Goal: Find contact information: Find contact information

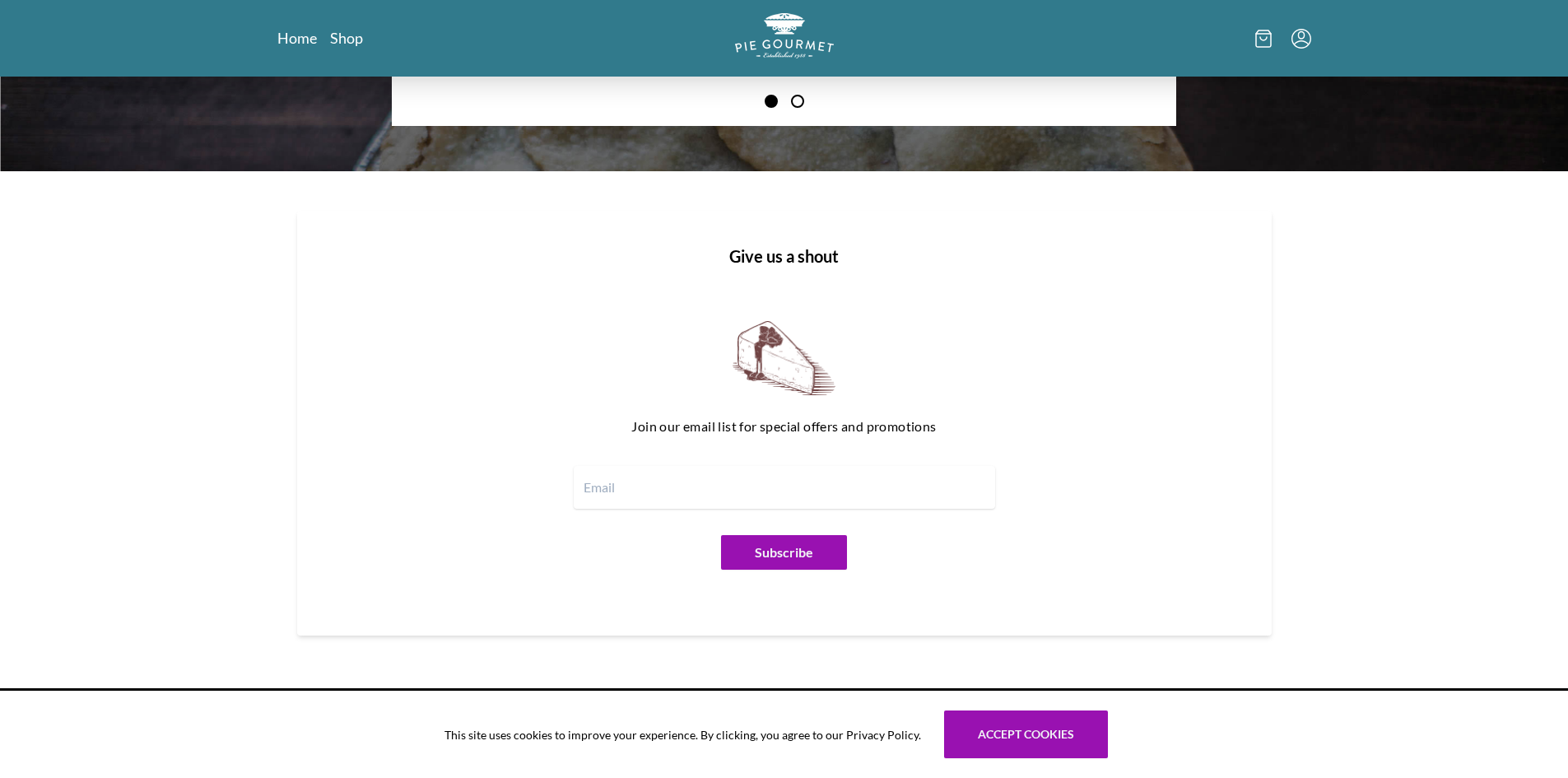
scroll to position [1985, 0]
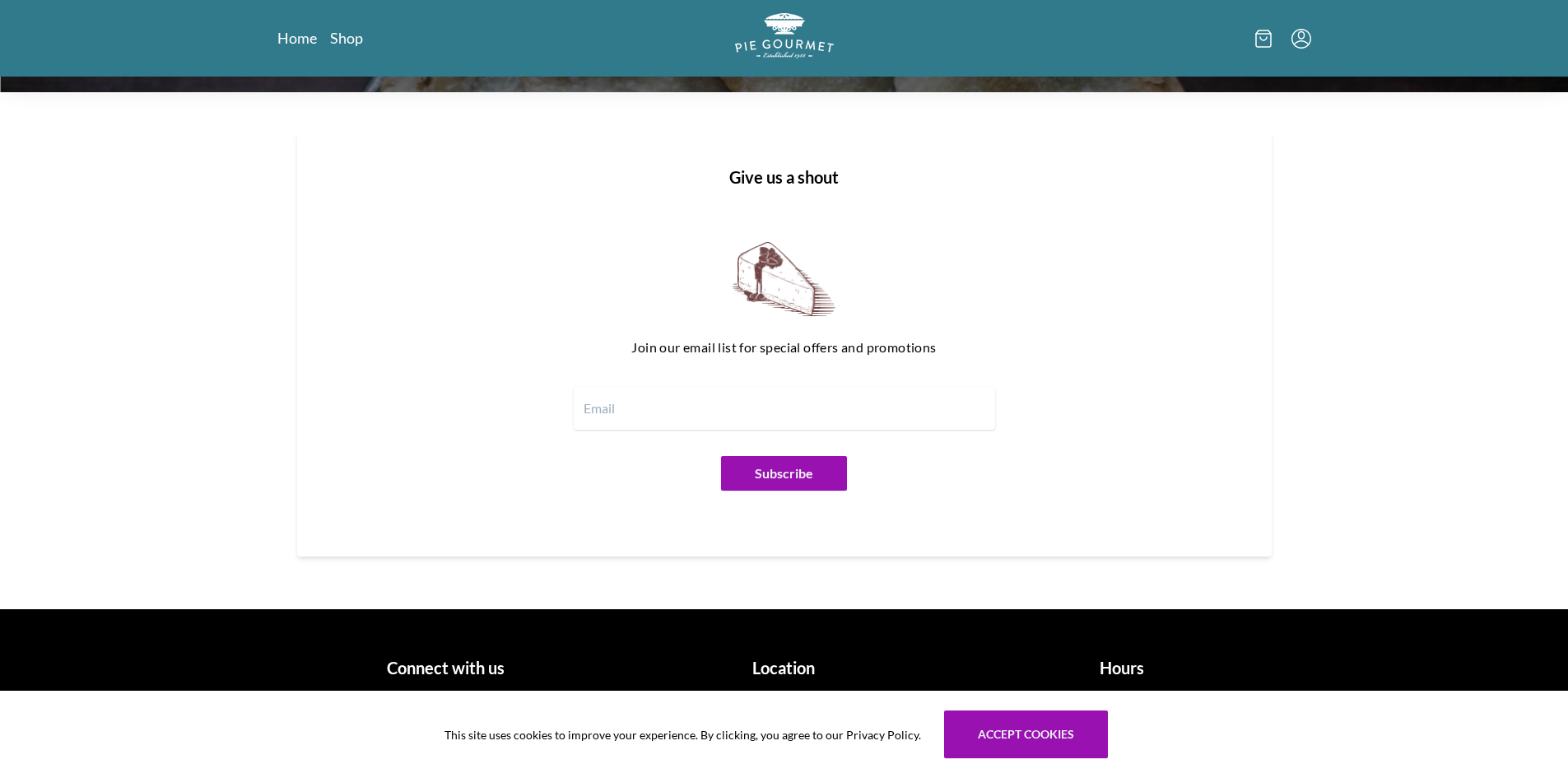
click at [443, 667] on h1 "Connect with us" at bounding box center [446, 667] width 325 height 25
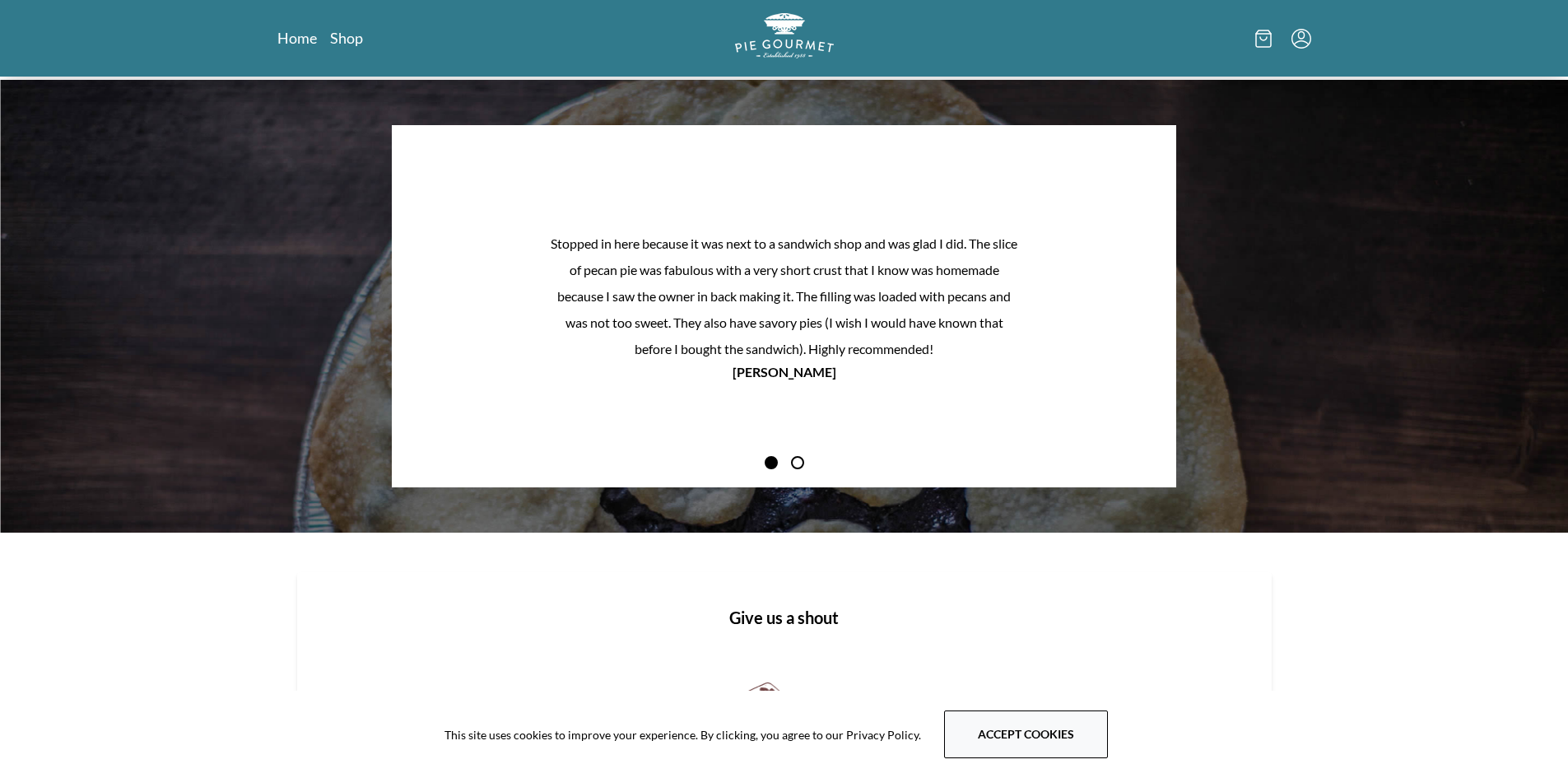
scroll to position [1573, 0]
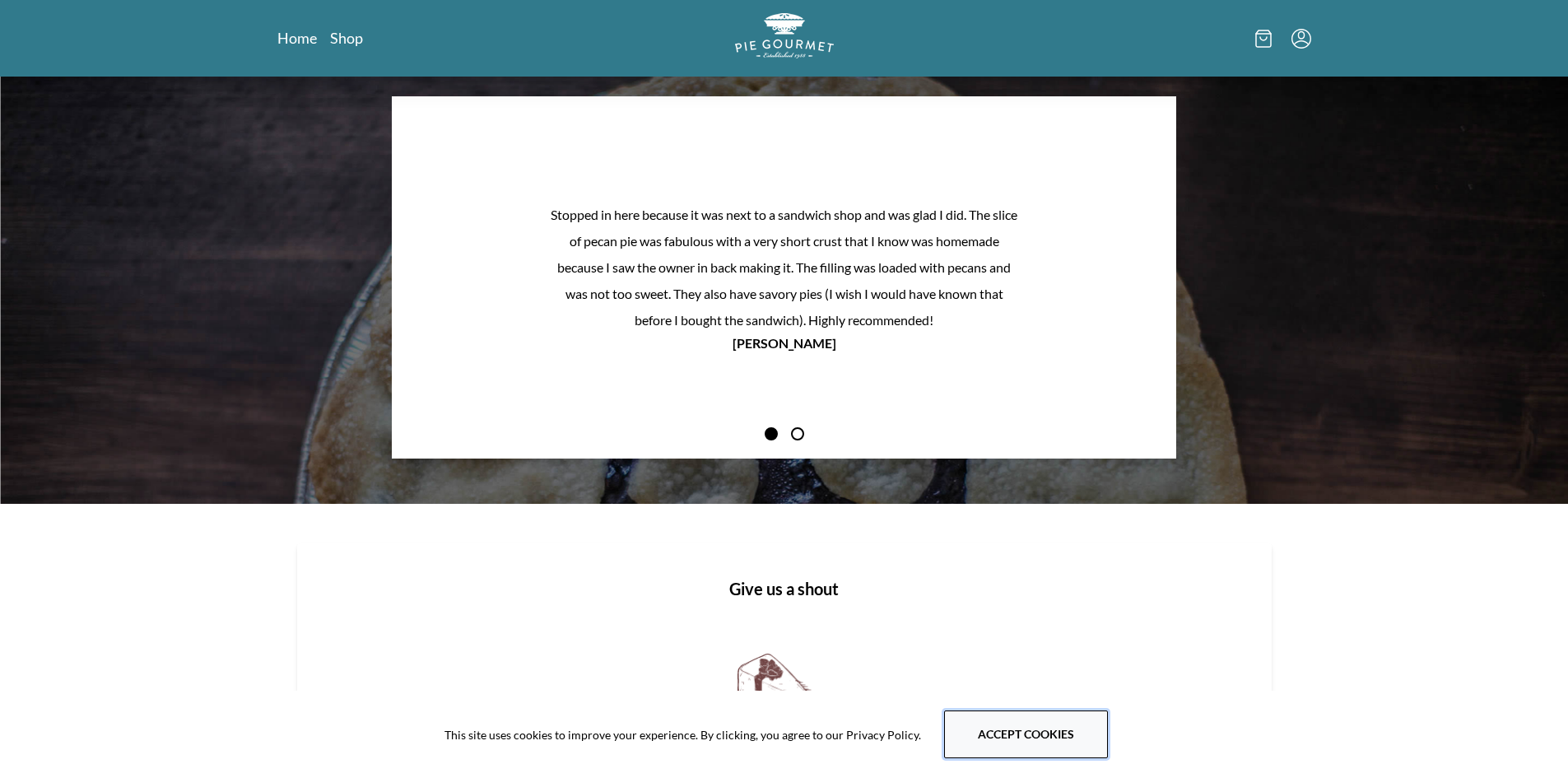
click at [1063, 743] on button "Accept cookies" at bounding box center [1026, 734] width 164 height 48
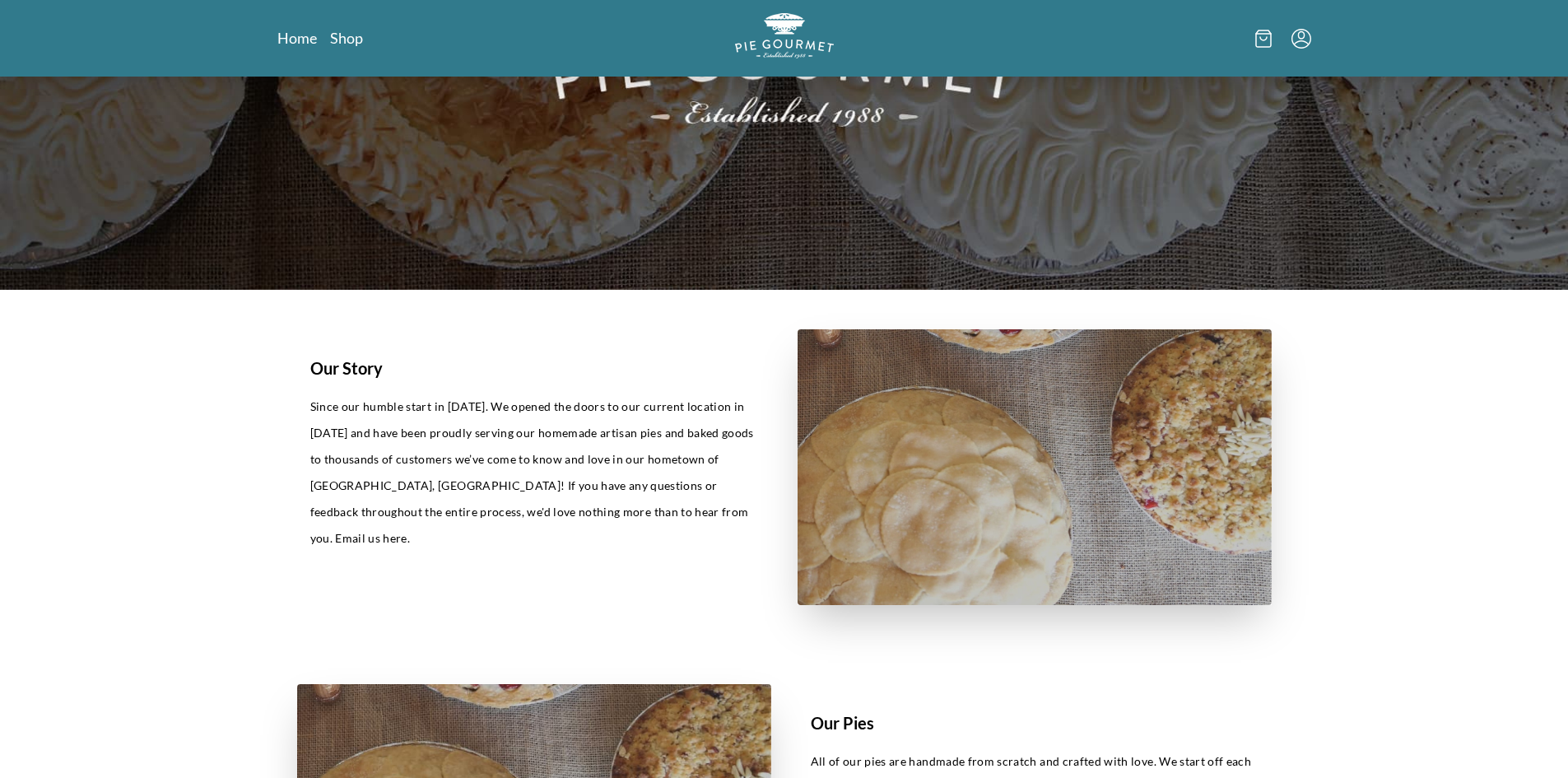
scroll to position [338, 0]
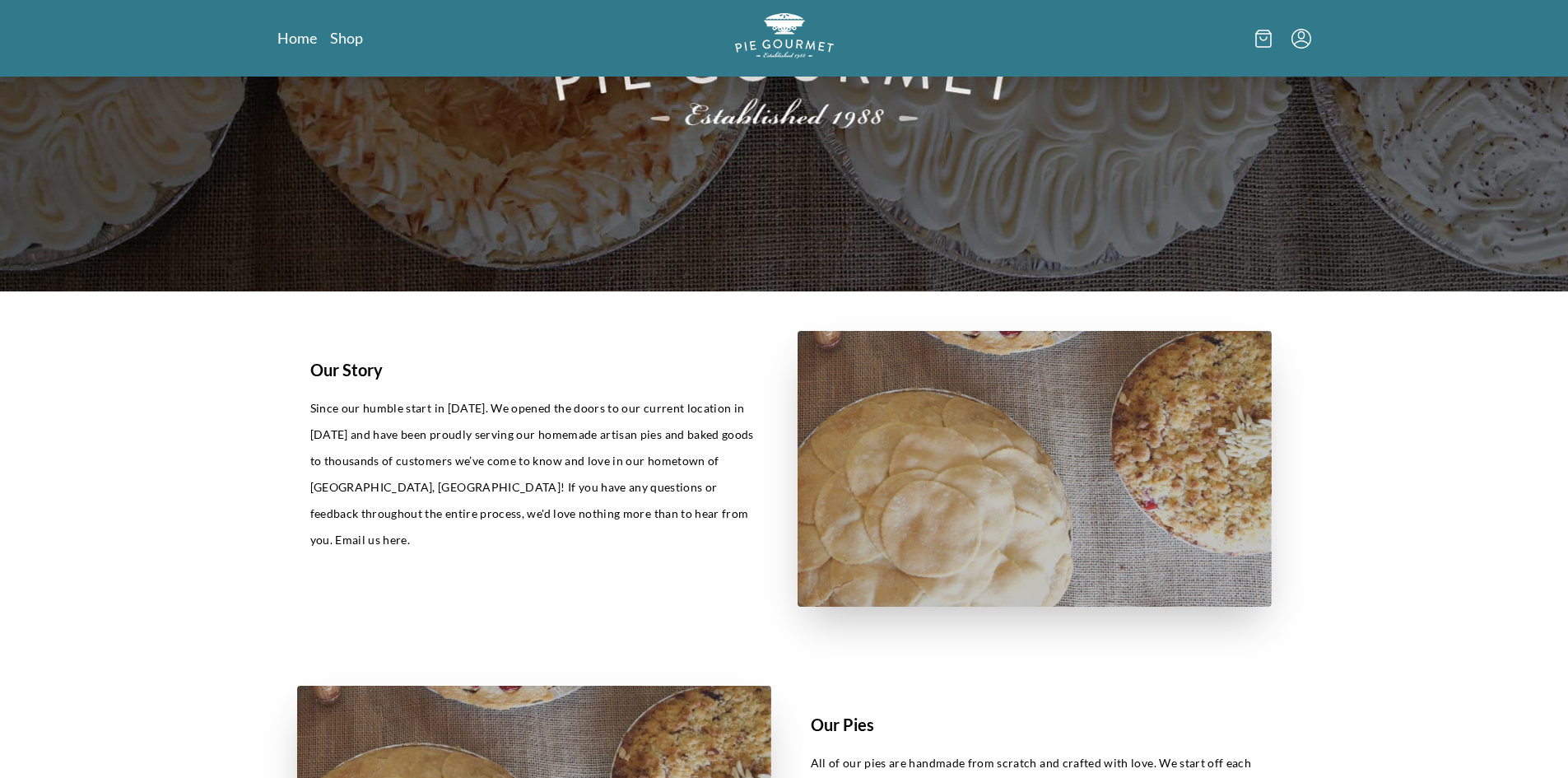
click at [1269, 39] on icon at bounding box center [1263, 38] width 16 height 18
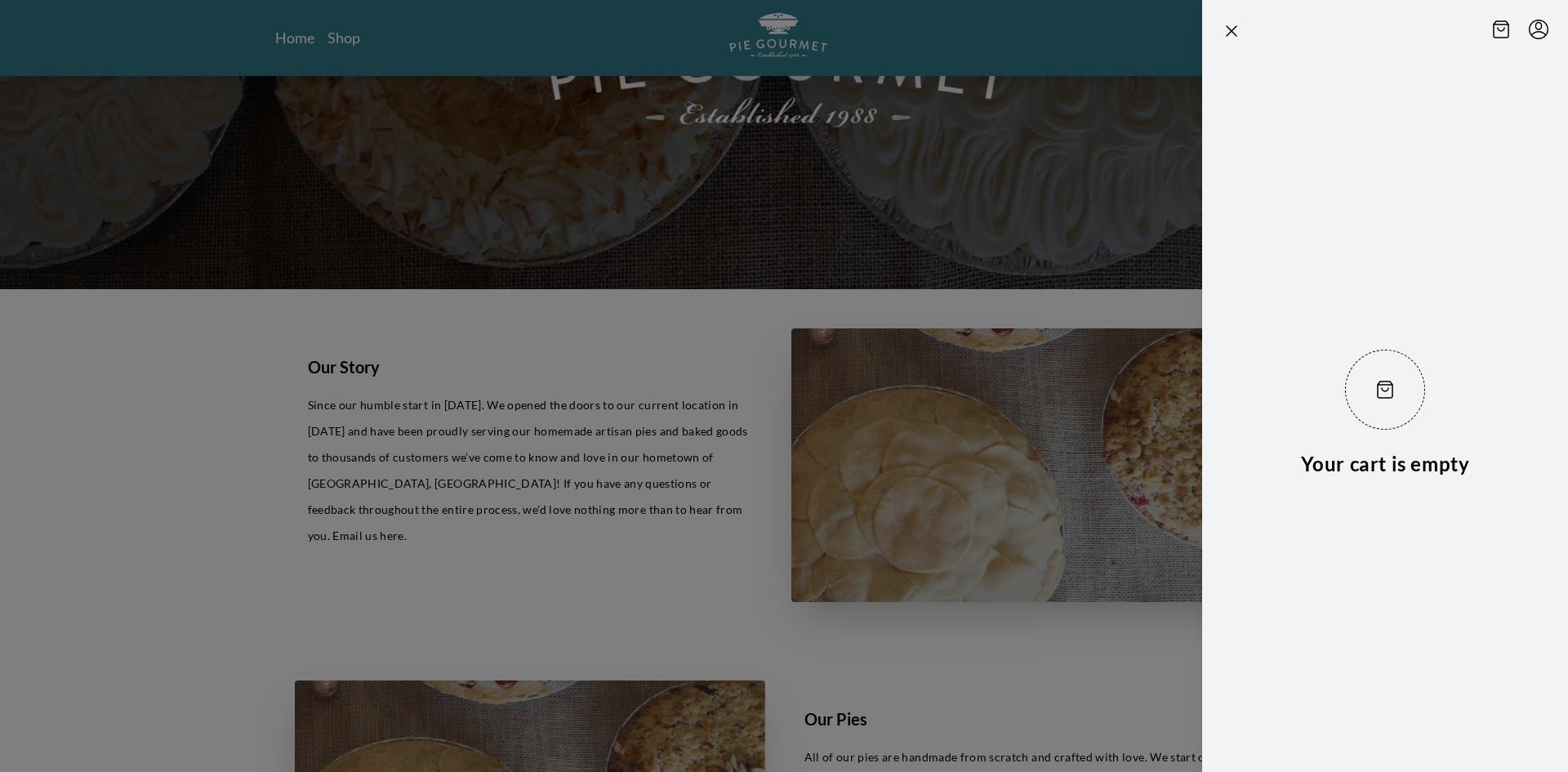
click at [1542, 30] on icon "Menu" at bounding box center [1538, 29] width 19 height 19
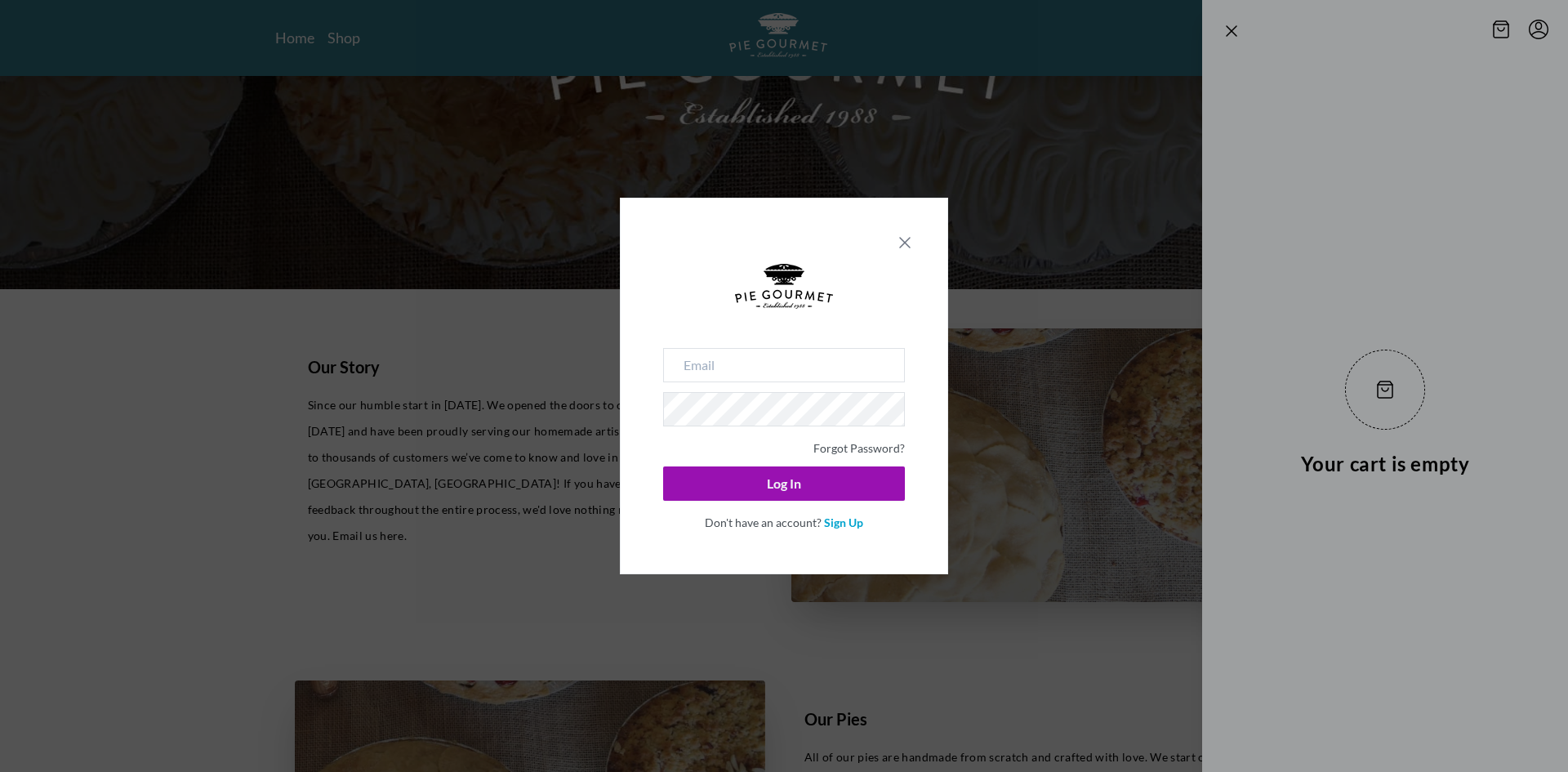
click at [909, 238] on icon "Close panel" at bounding box center [905, 243] width 10 height 10
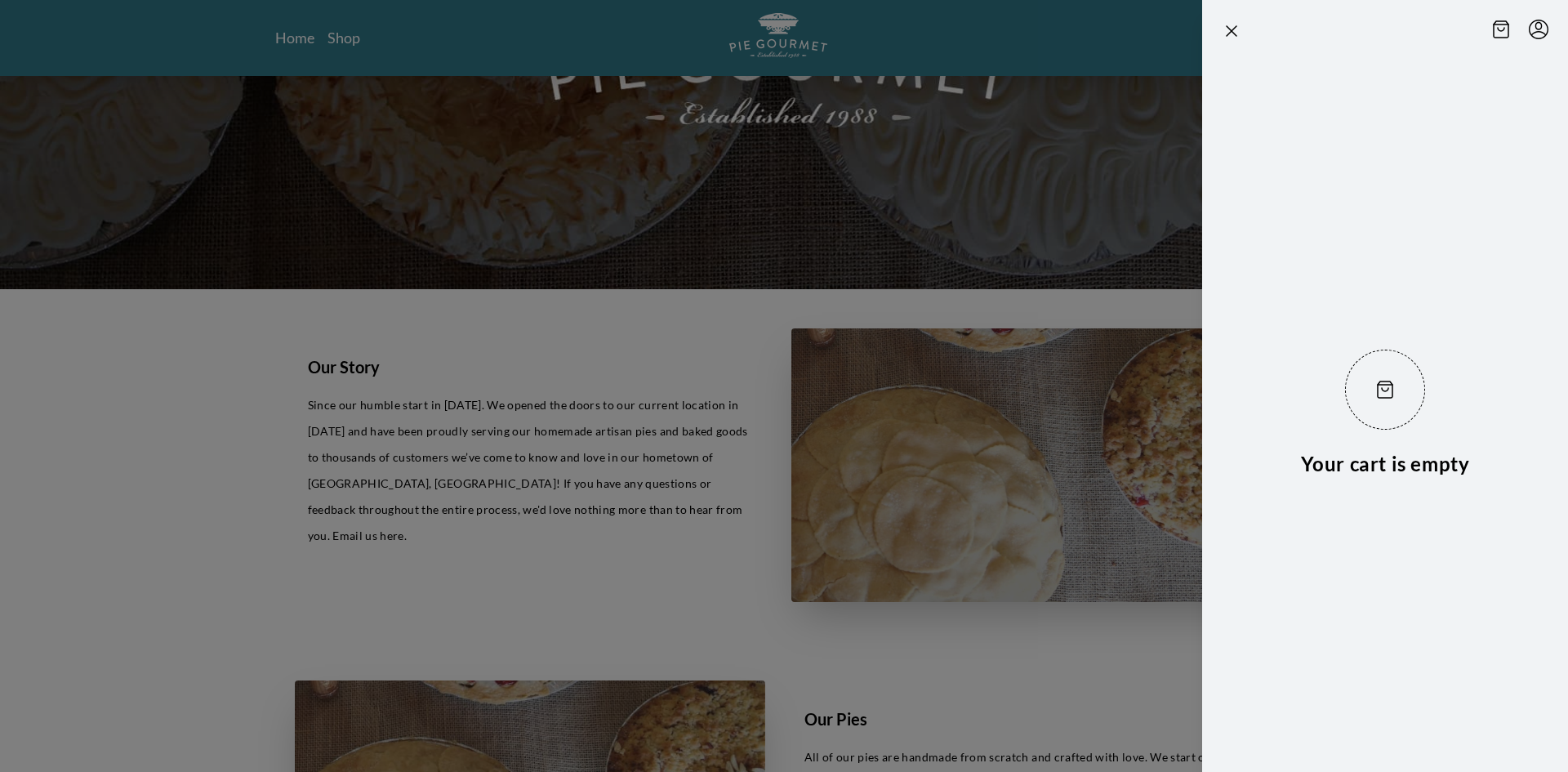
click at [287, 39] on div at bounding box center [784, 386] width 1568 height 772
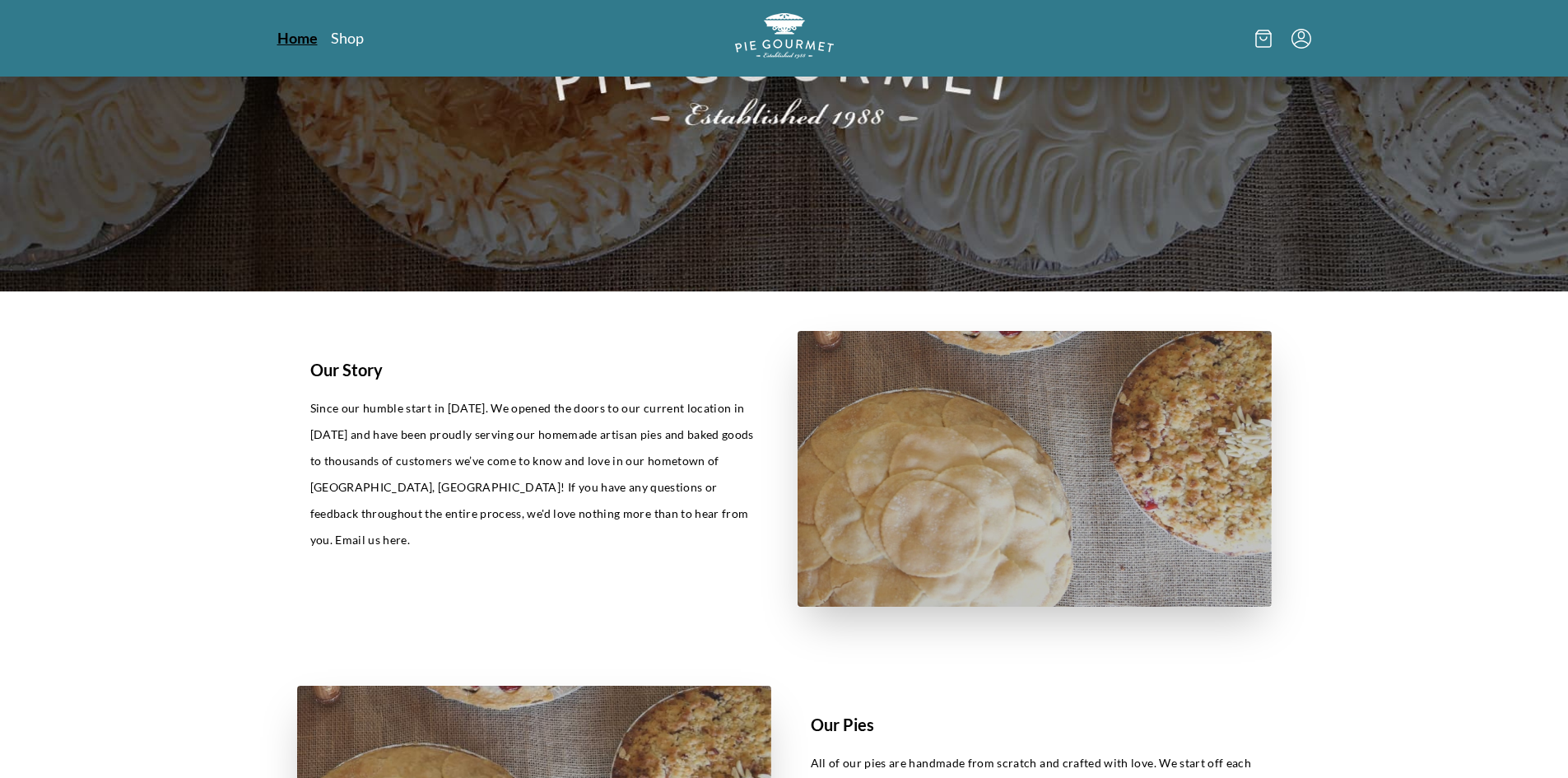
click at [288, 40] on link "Home" at bounding box center [297, 37] width 40 height 20
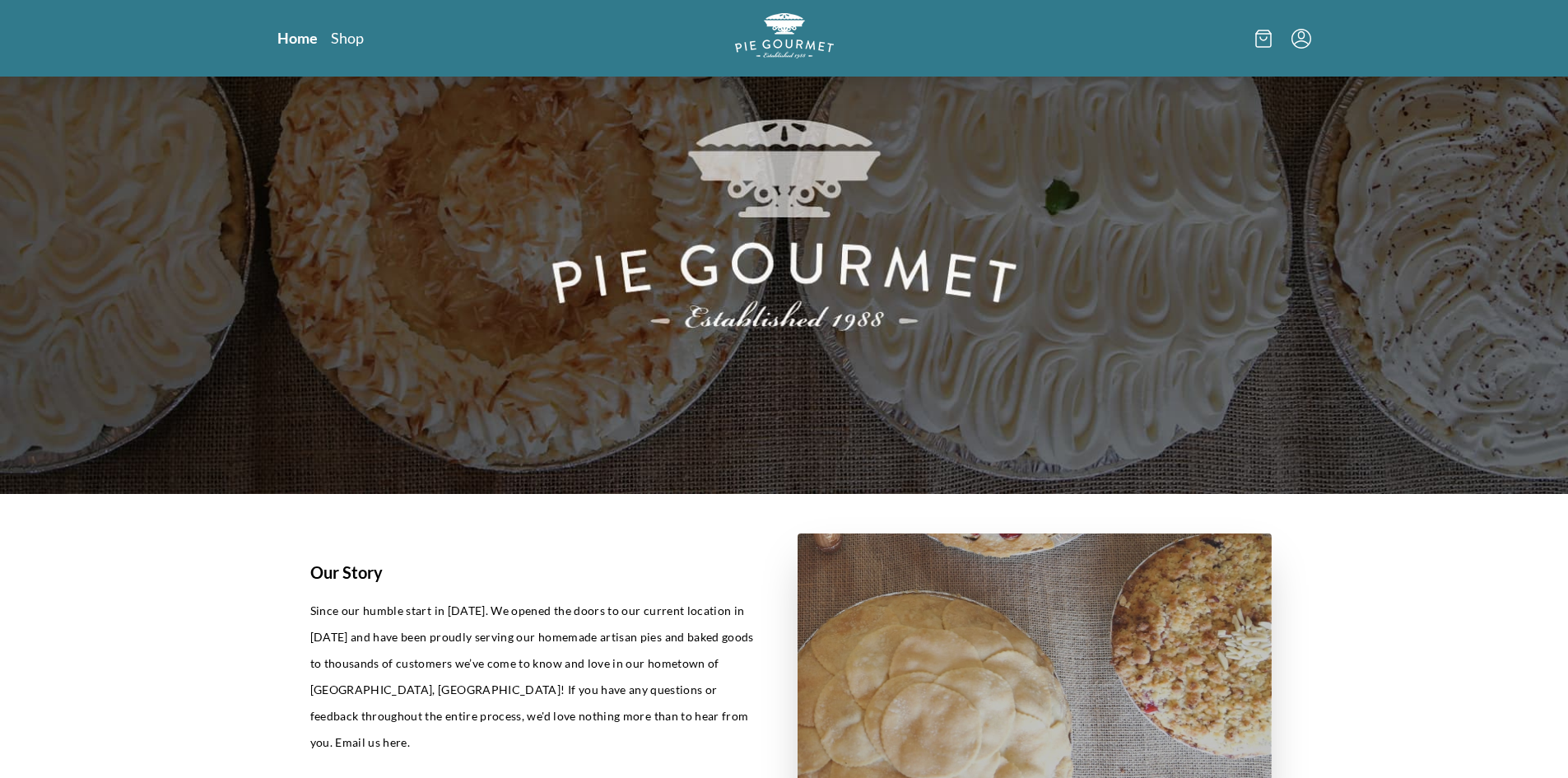
scroll to position [0, 0]
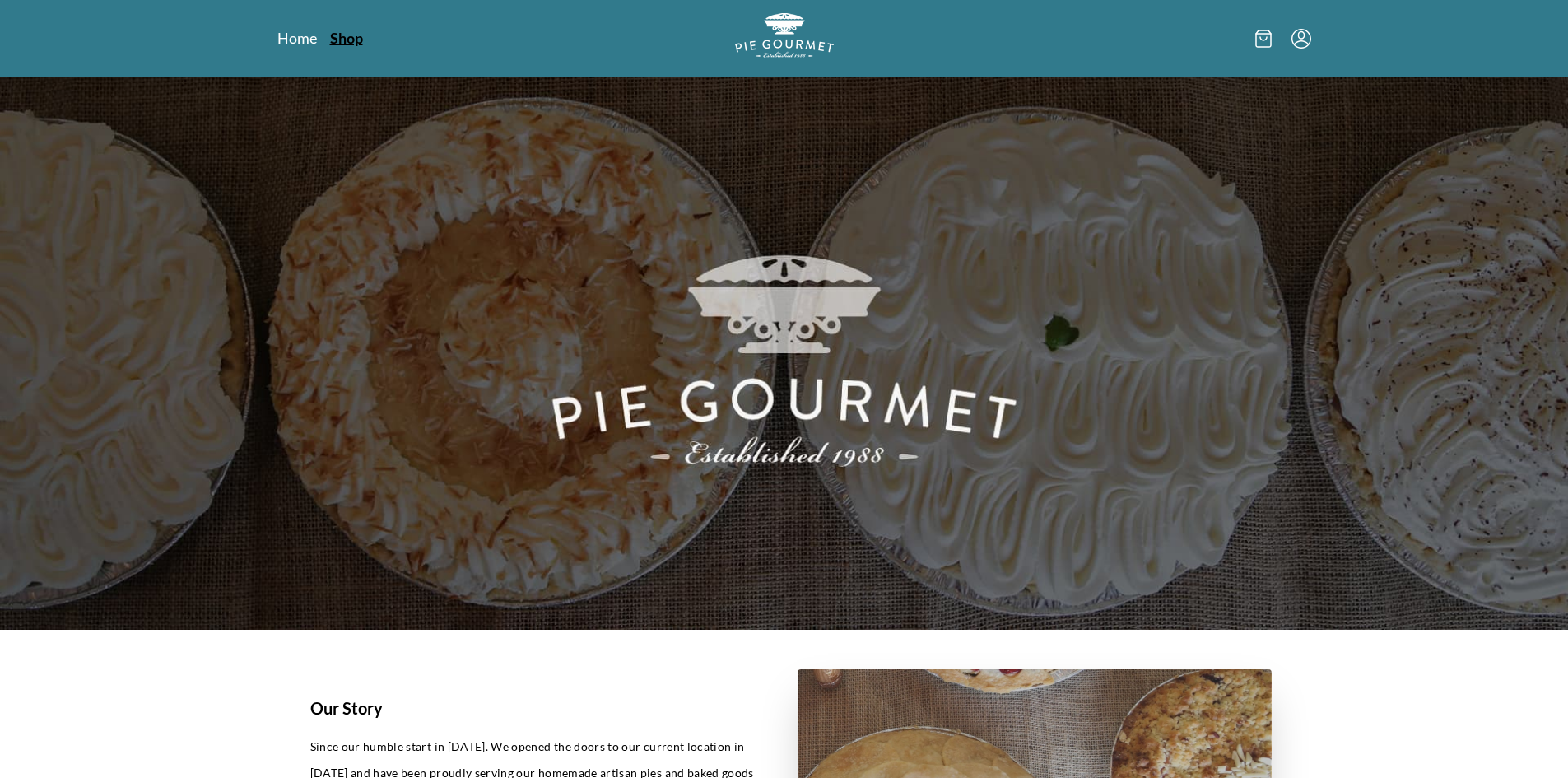
click at [351, 32] on link "Shop" at bounding box center [347, 37] width 33 height 20
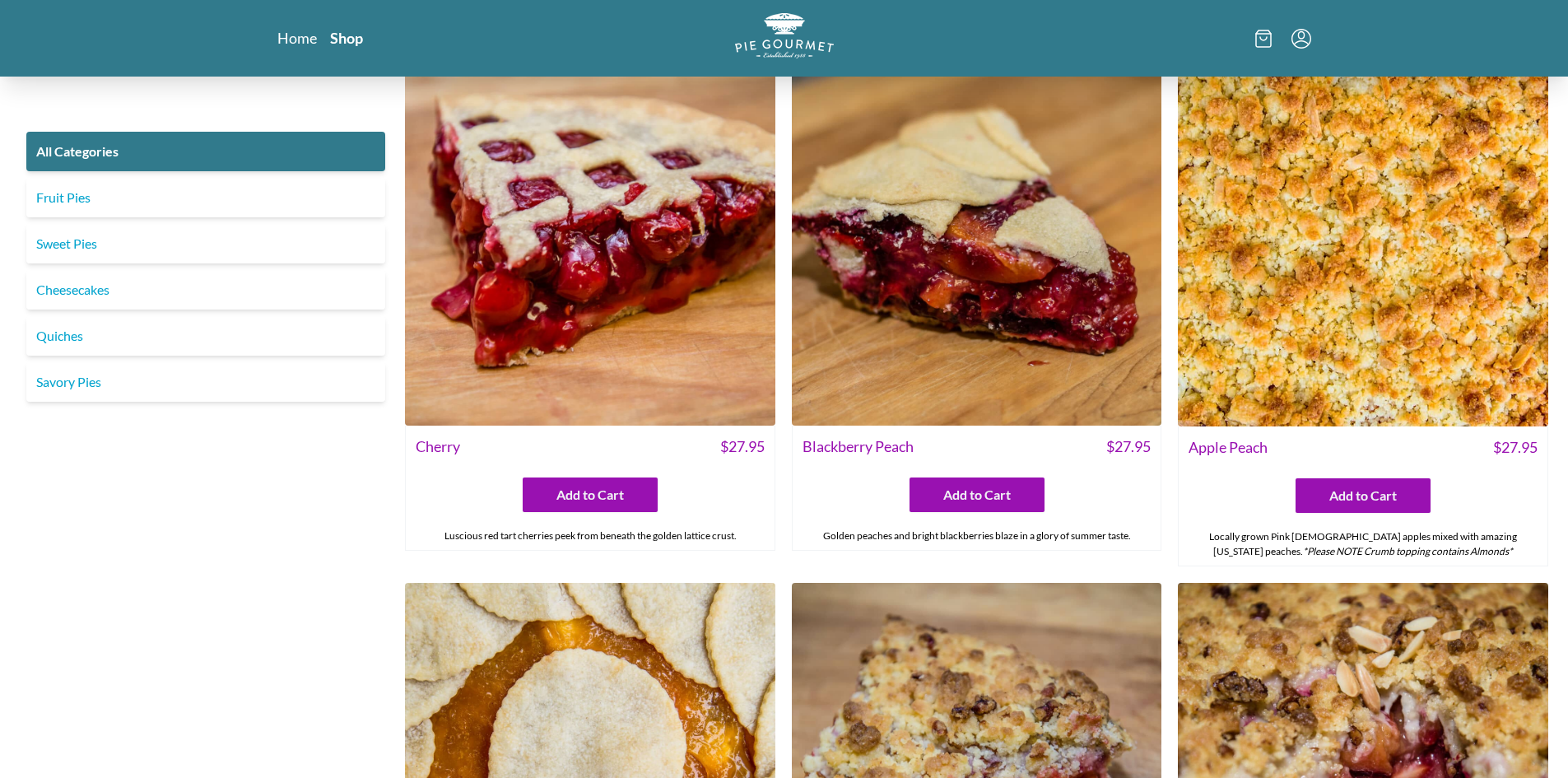
scroll to position [5181, 0]
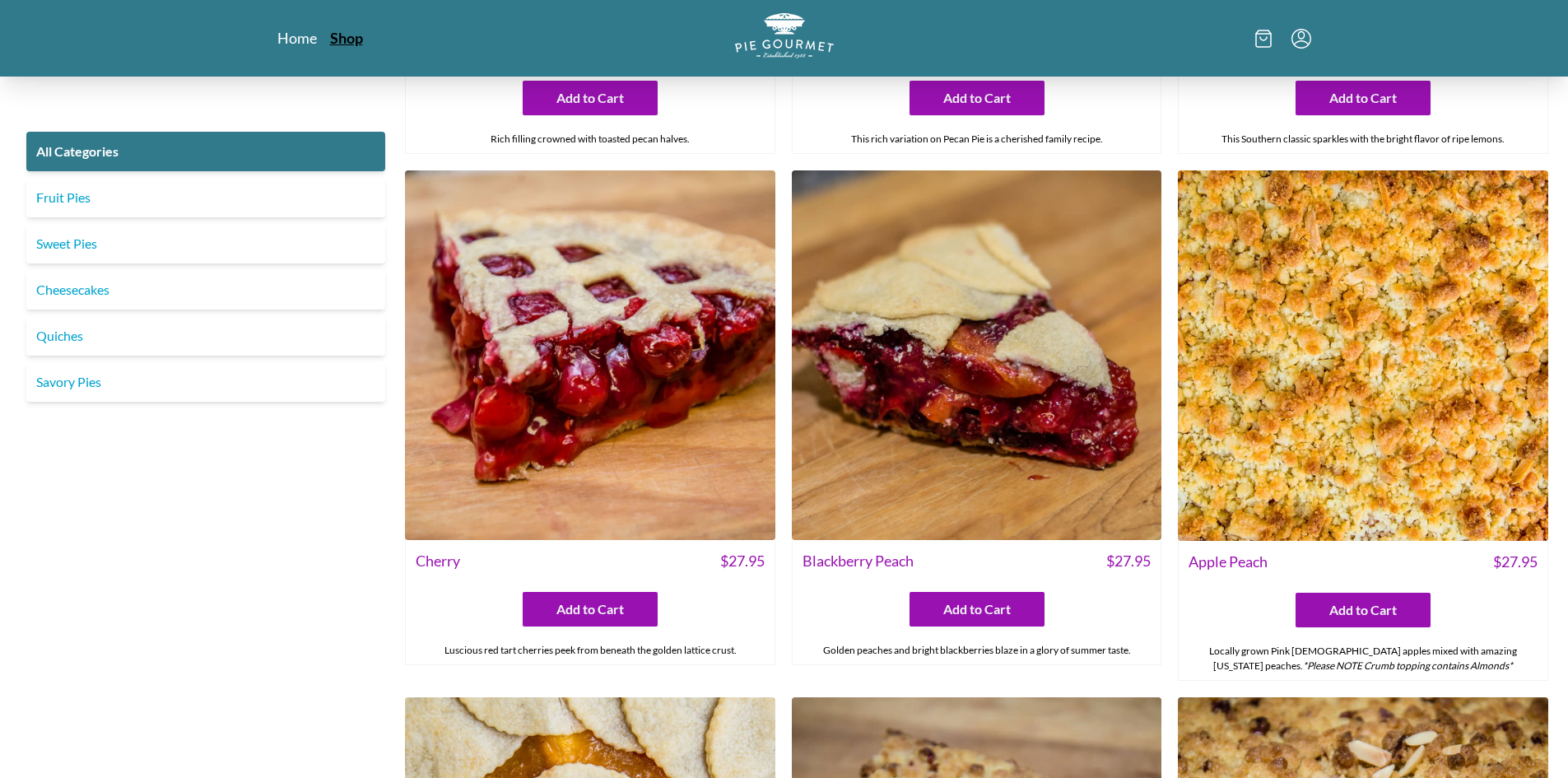
click at [349, 39] on link "Shop" at bounding box center [347, 37] width 33 height 20
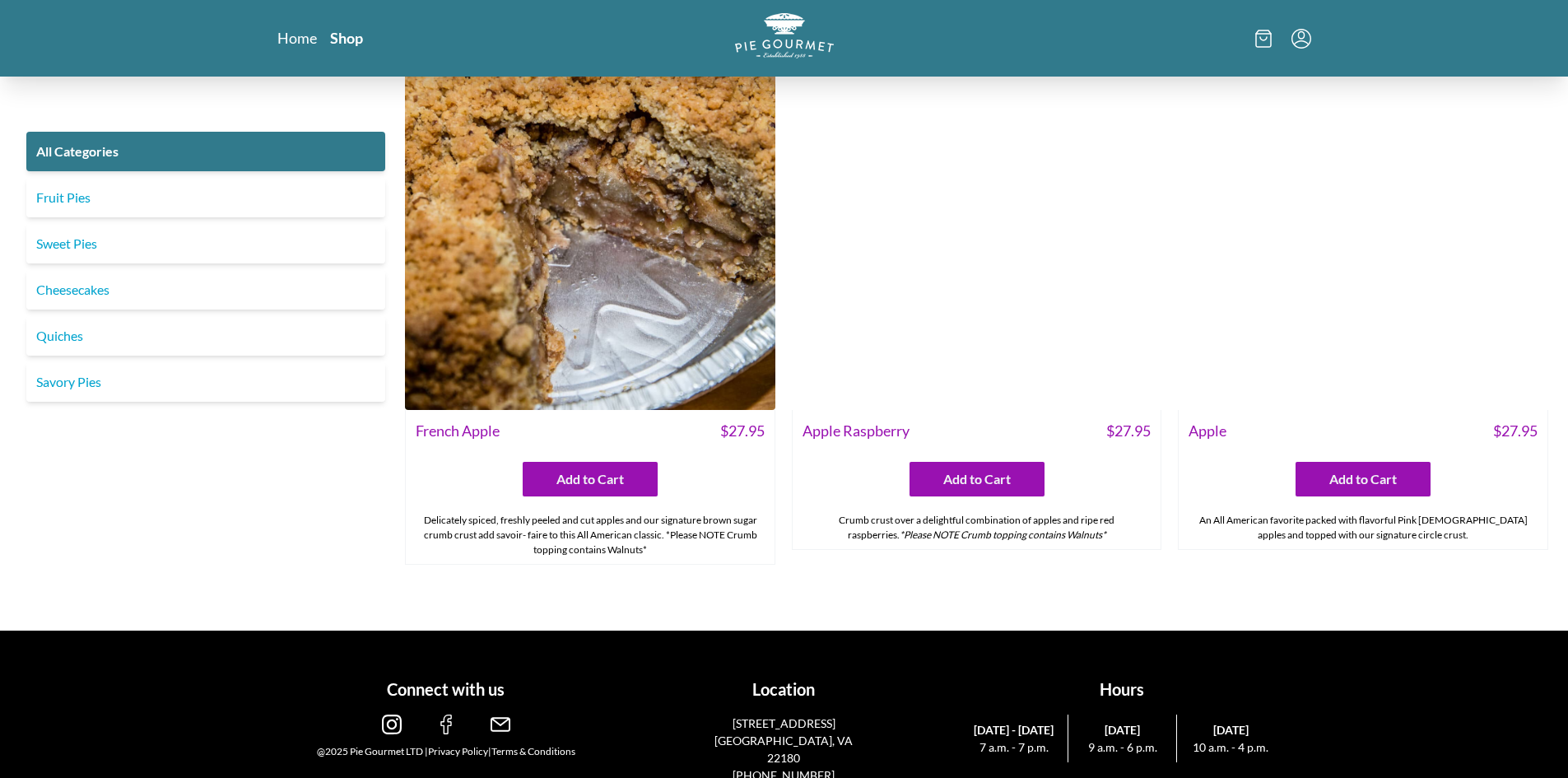
scroll to position [6415, 0]
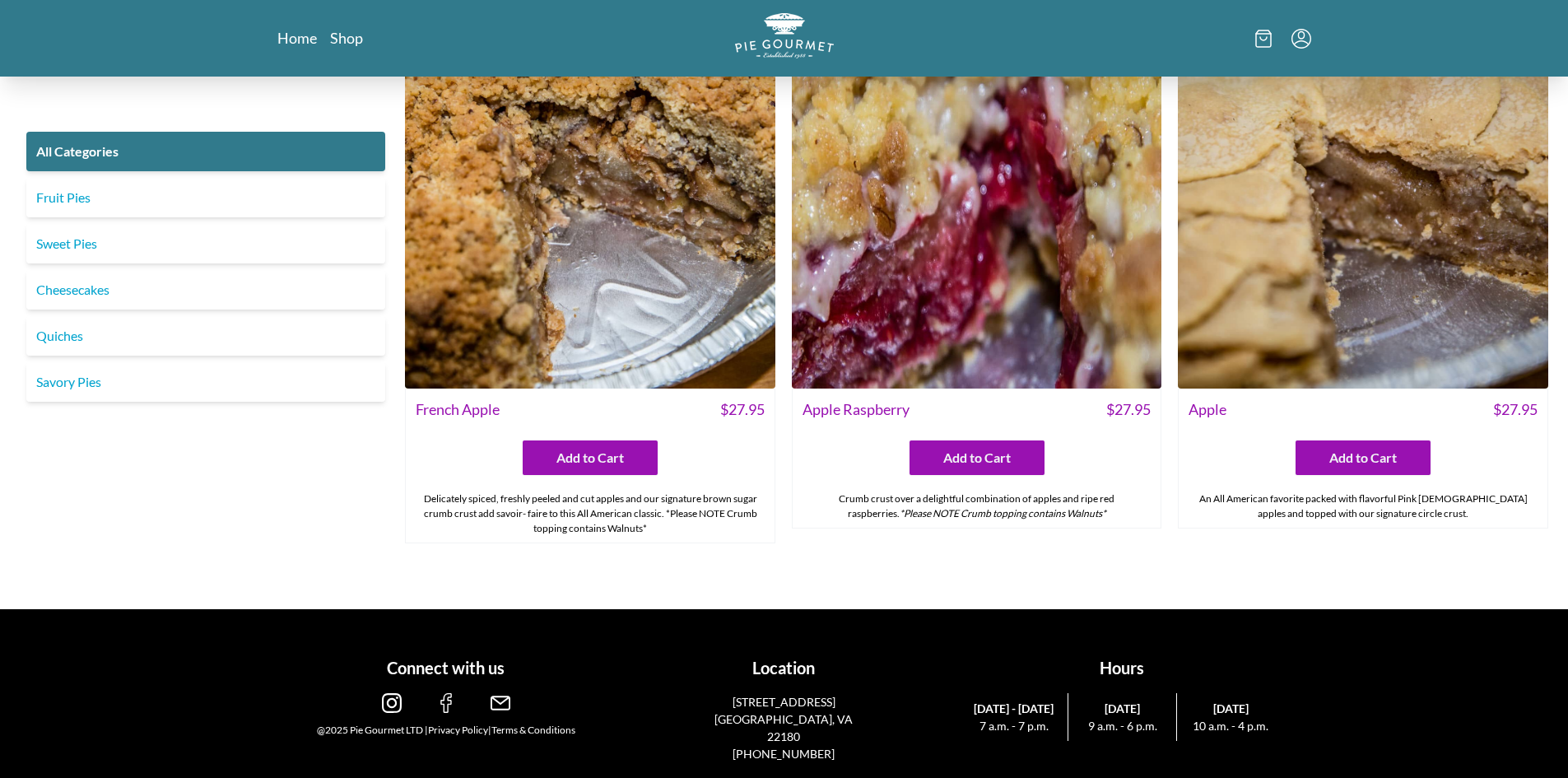
click at [493, 699] on img at bounding box center [500, 702] width 20 height 20
click at [505, 700] on img at bounding box center [500, 702] width 20 height 20
click at [494, 701] on img at bounding box center [500, 702] width 20 height 20
